Goal: Find specific page/section: Find specific page/section

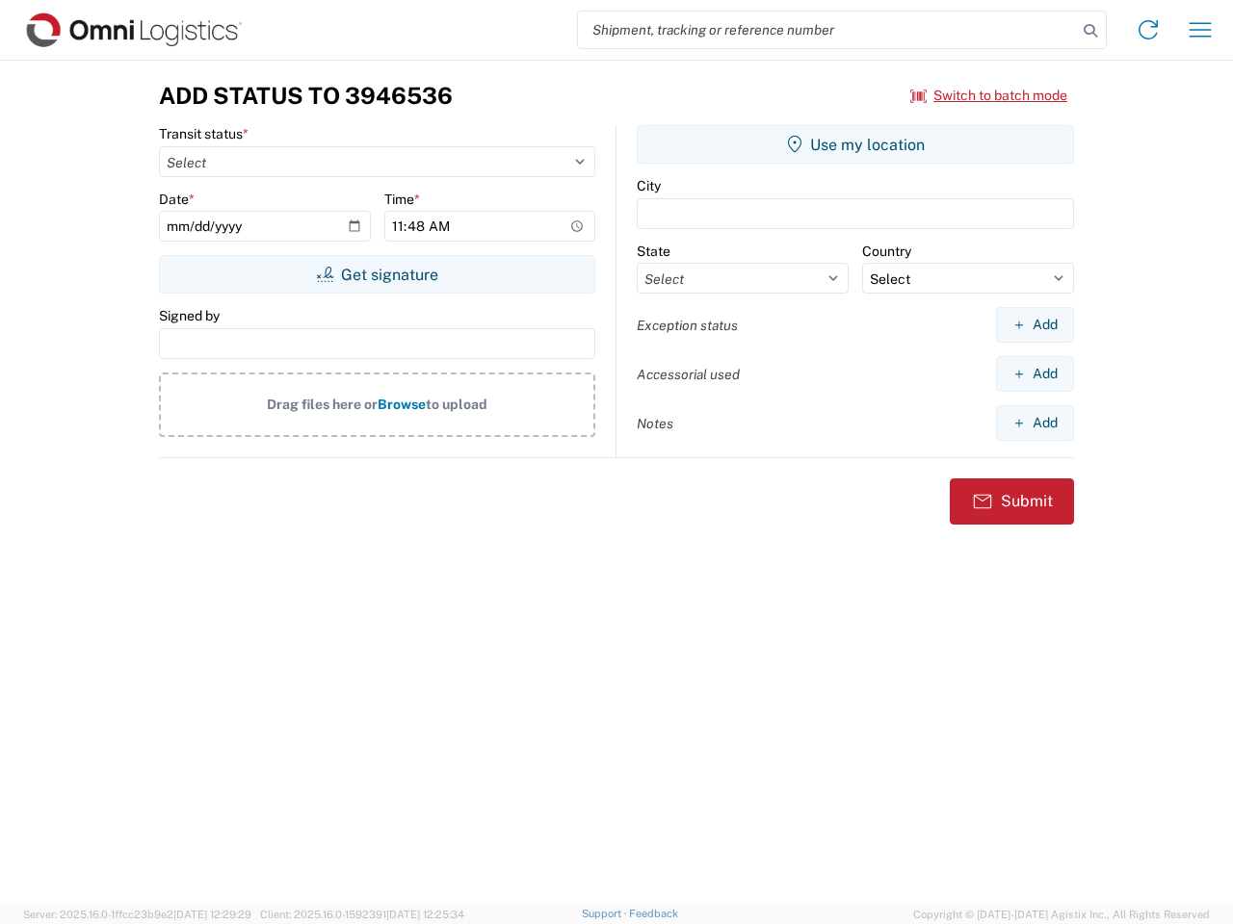
click at [827, 30] on input "search" at bounding box center [827, 30] width 499 height 37
click at [1090, 31] on icon at bounding box center [1090, 30] width 27 height 27
click at [1148, 30] on icon at bounding box center [1147, 29] width 31 height 31
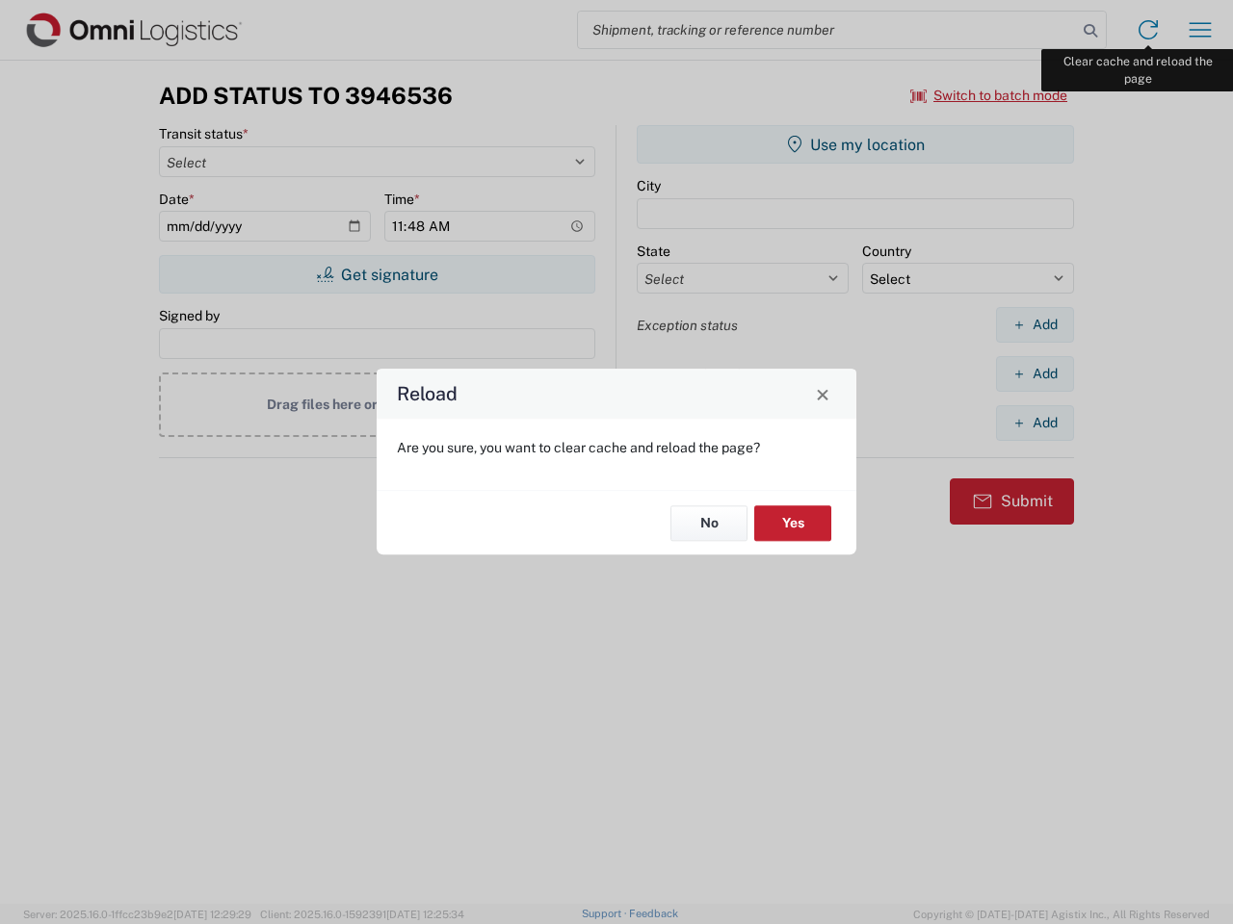
click at [1200, 30] on div "Reload Are you sure, you want to clear cache and reload the page? No Yes" at bounding box center [616, 462] width 1233 height 924
click at [989, 95] on div "Reload Are you sure, you want to clear cache and reload the page? No Yes" at bounding box center [616, 462] width 1233 height 924
click at [376, 274] on div "Reload Are you sure, you want to clear cache and reload the page? No Yes" at bounding box center [616, 462] width 1233 height 924
click at [855, 144] on div "Reload Are you sure, you want to clear cache and reload the page? No Yes" at bounding box center [616, 462] width 1233 height 924
click at [1034, 324] on div "Reload Are you sure, you want to clear cache and reload the page? No Yes" at bounding box center [616, 462] width 1233 height 924
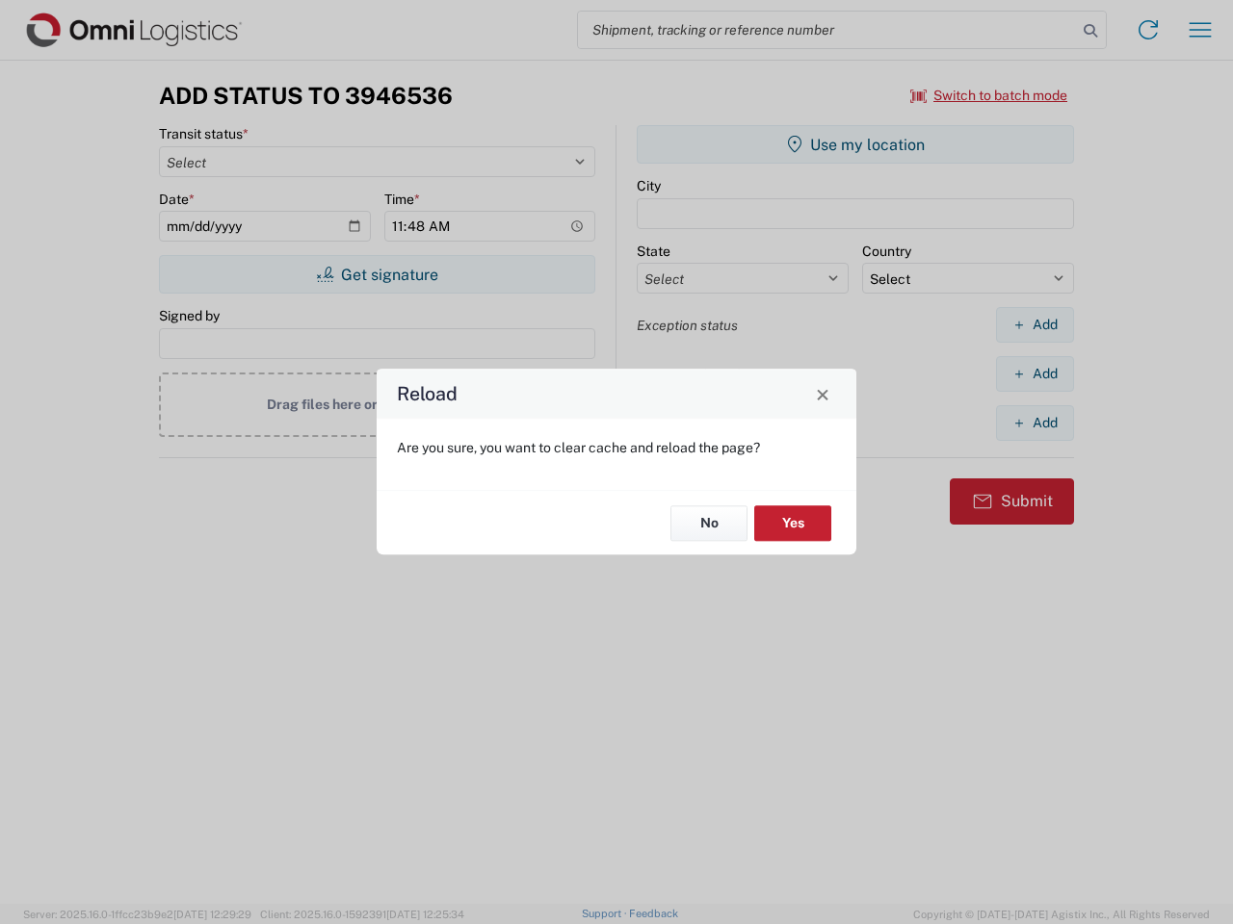
click at [1034, 374] on div "Reload Are you sure, you want to clear cache and reload the page? No Yes" at bounding box center [616, 462] width 1233 height 924
click at [1034, 423] on div "Reload Are you sure, you want to clear cache and reload the page? No Yes" at bounding box center [616, 462] width 1233 height 924
